Goal: Transaction & Acquisition: Purchase product/service

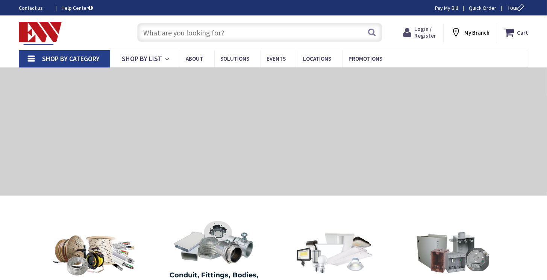
click at [423, 32] on span "Login / Register" at bounding box center [426, 32] width 22 height 14
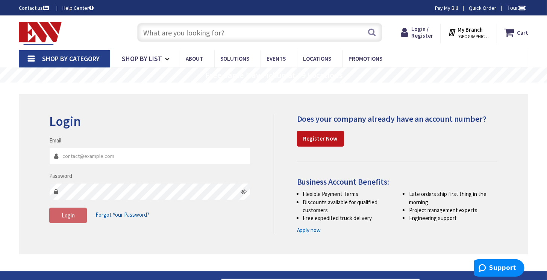
type input "[PERSON_NAME][EMAIL_ADDRESS][DOMAIN_NAME]"
click at [242, 191] on icon at bounding box center [244, 191] width 6 height 6
click at [68, 212] on span "Login" at bounding box center [68, 214] width 13 height 7
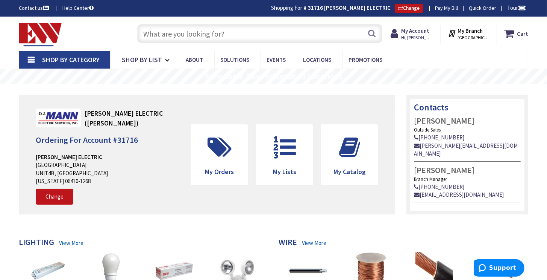
click at [213, 30] on input "text" at bounding box center [260, 33] width 246 height 19
click at [213, 34] on input "text" at bounding box center [260, 33] width 246 height 19
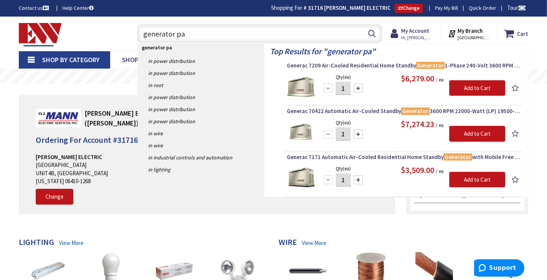
type input "generator pad"
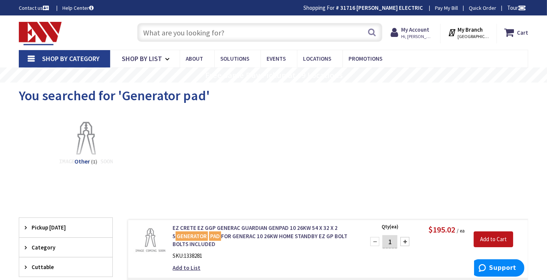
click at [237, 33] on input "text" at bounding box center [260, 32] width 246 height 19
